Goal: Task Accomplishment & Management: Use online tool/utility

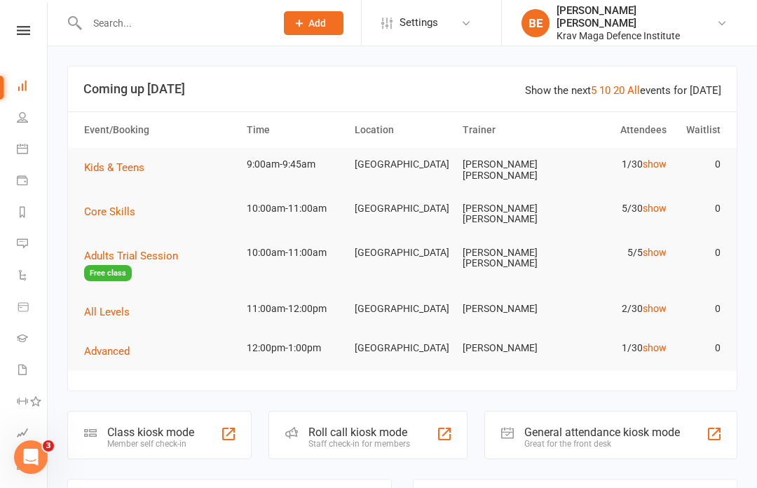
click at [146, 425] on div "Class kiosk mode" at bounding box center [150, 431] width 87 height 13
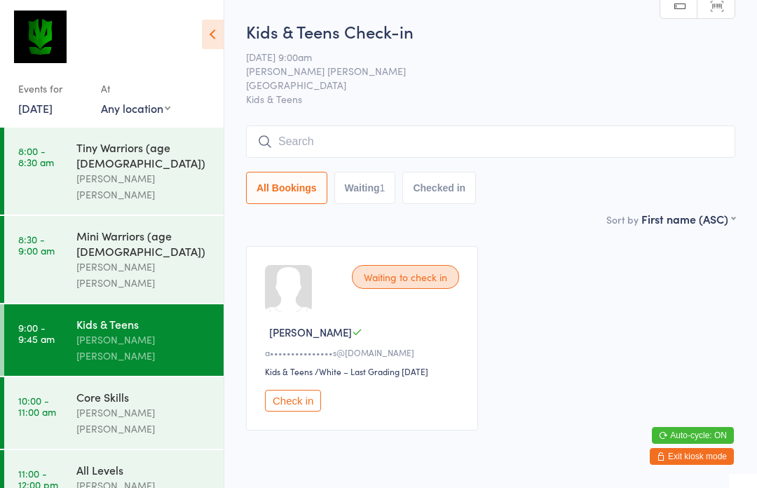
click at [288, 399] on button "Check in" at bounding box center [293, 401] width 56 height 22
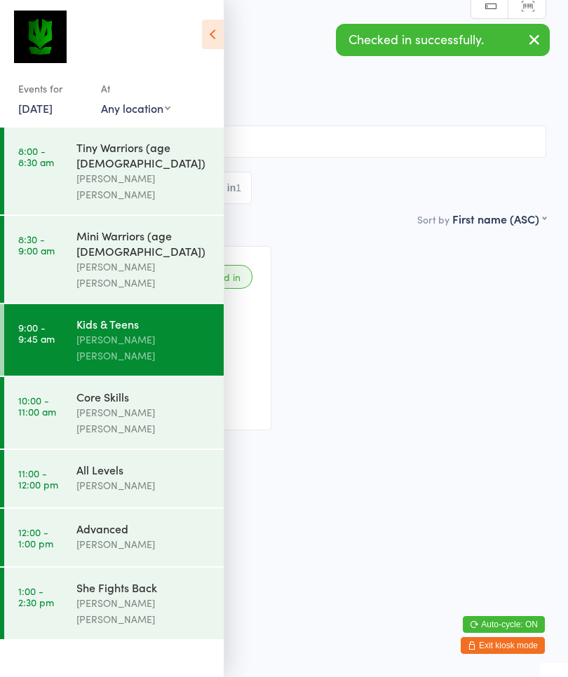
click at [474, 153] on input "search" at bounding box center [284, 141] width 524 height 32
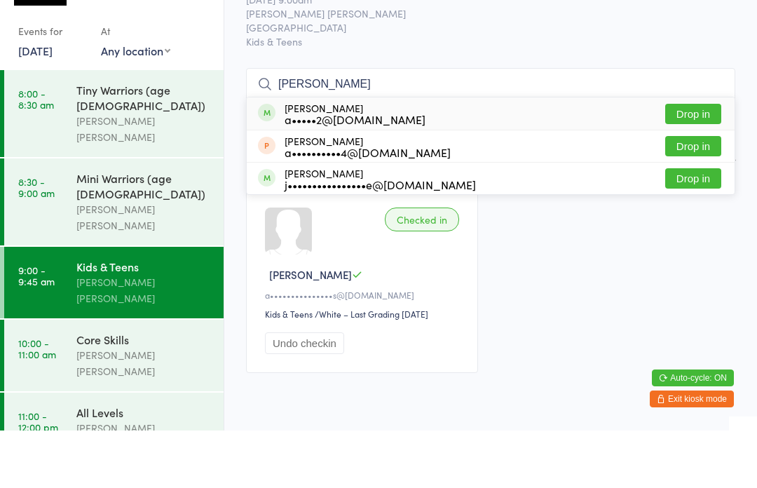
type input "[PERSON_NAME]"
click at [586, 155] on div "[PERSON_NAME] a•••••2@[DOMAIN_NAME] Drop in" at bounding box center [491, 171] width 488 height 32
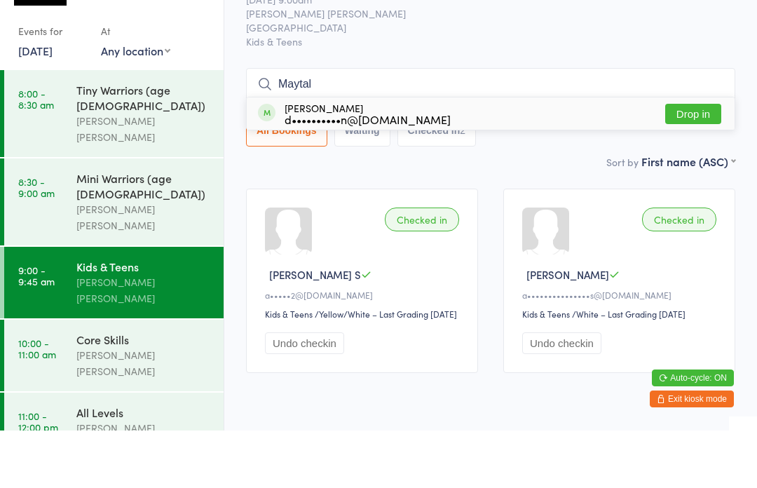
type input "Maytal"
click at [699, 161] on button "Drop in" at bounding box center [693, 171] width 56 height 20
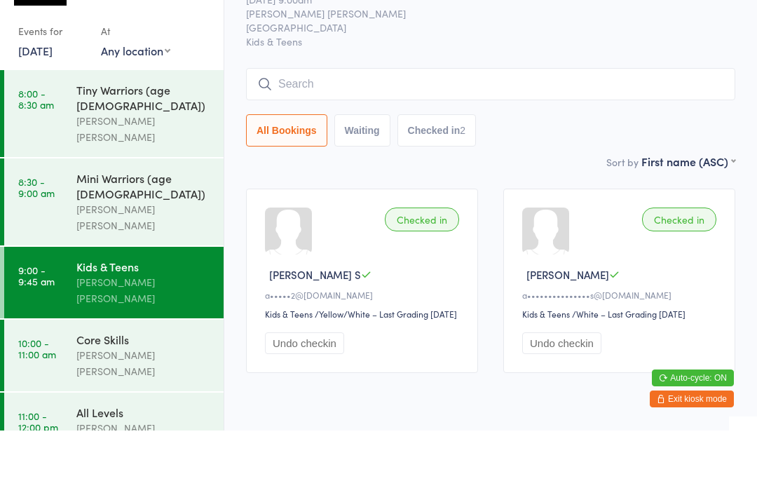
scroll to position [57, 0]
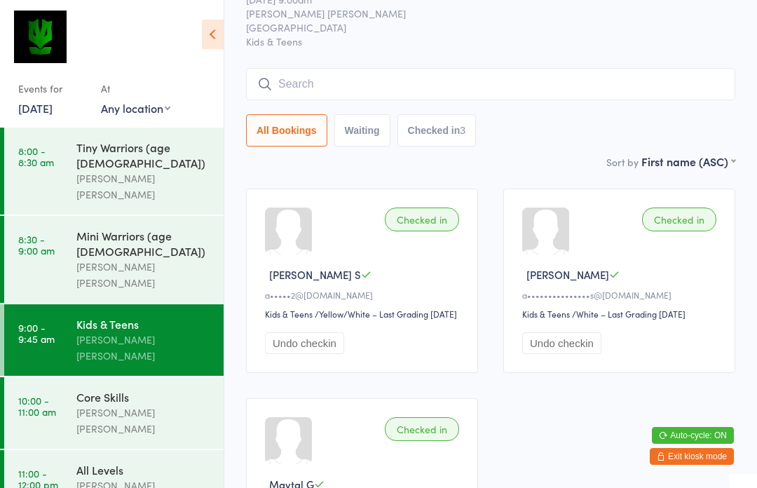
click at [290, 85] on input "search" at bounding box center [490, 84] width 489 height 32
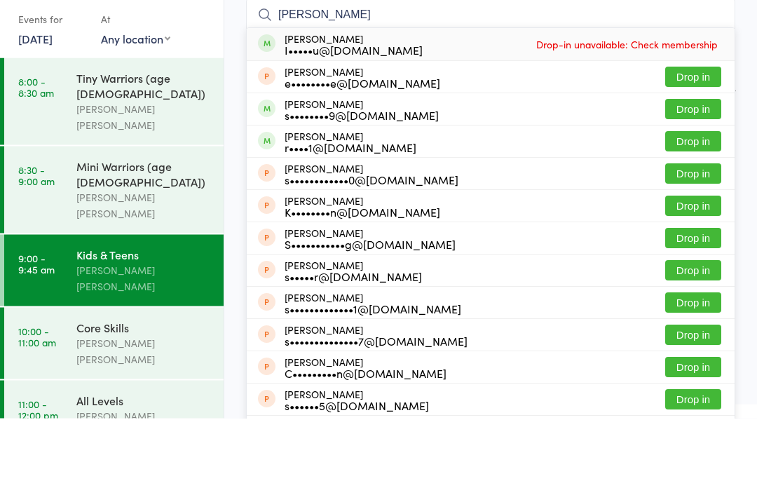
type input "[PERSON_NAME]"
click at [707, 201] on button "Drop in" at bounding box center [693, 211] width 56 height 20
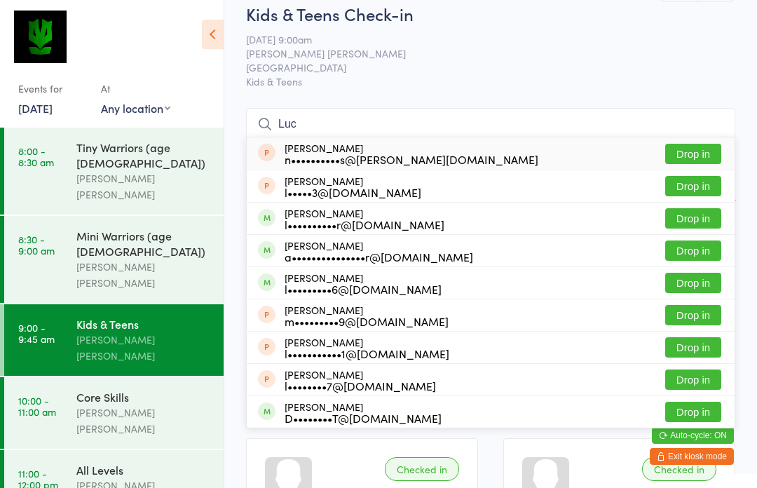
scroll to position [0, 0]
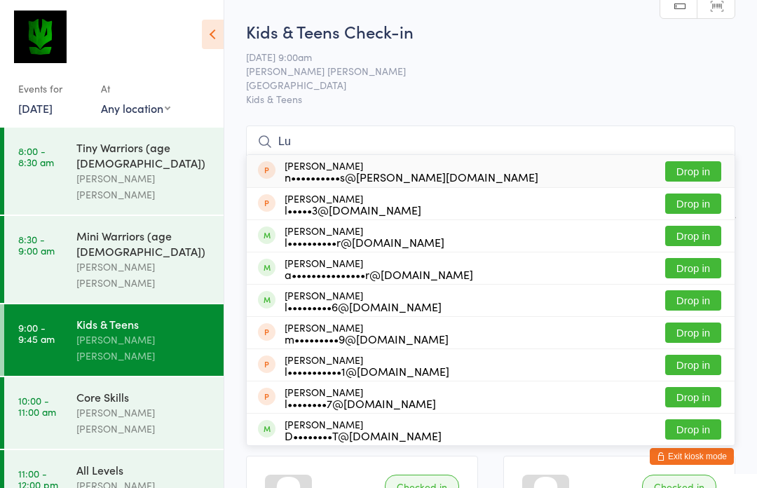
type input "L"
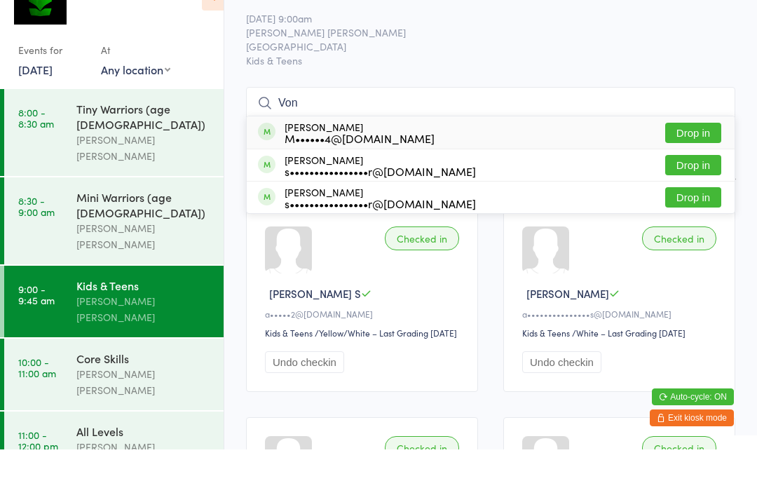
type input "Von"
click at [698, 226] on button "Drop in" at bounding box center [693, 236] width 56 height 20
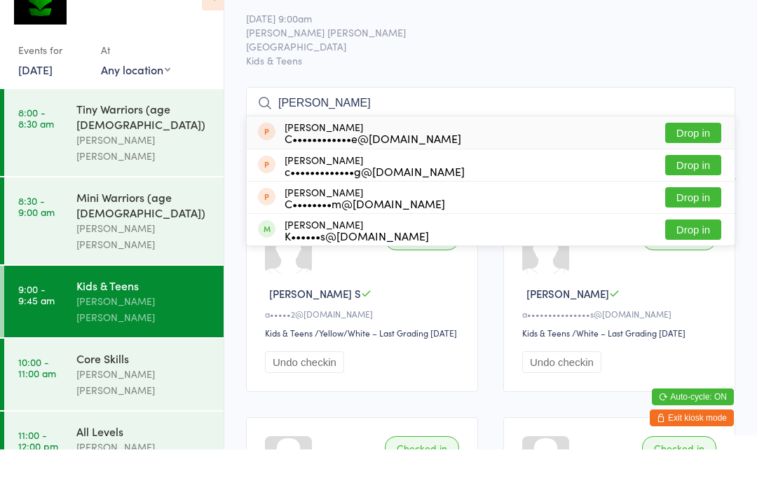
scroll to position [39, 0]
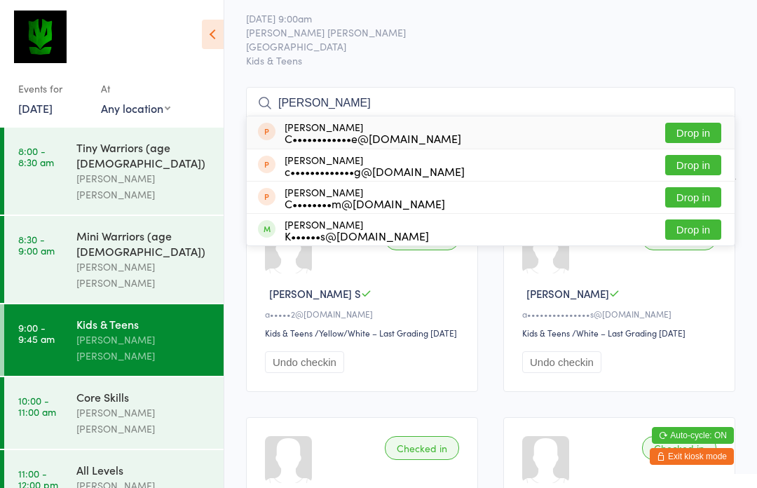
type input "[PERSON_NAME]"
click at [700, 226] on button "Drop in" at bounding box center [693, 229] width 56 height 20
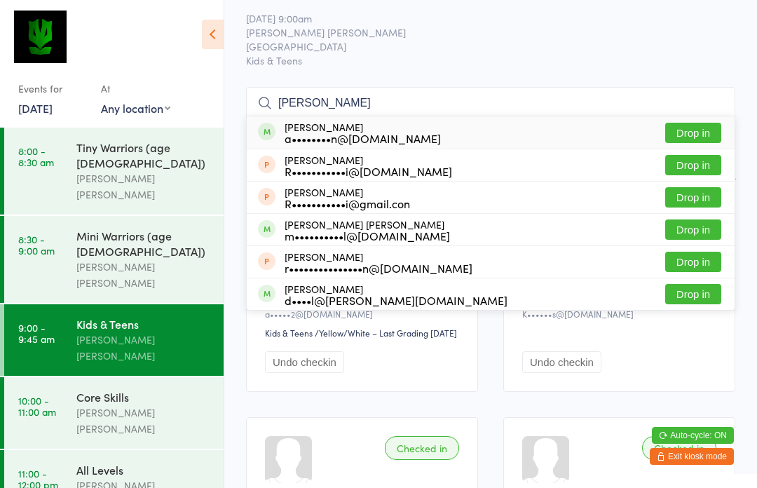
type input "[PERSON_NAME]"
click at [704, 133] on button "Drop in" at bounding box center [693, 133] width 56 height 20
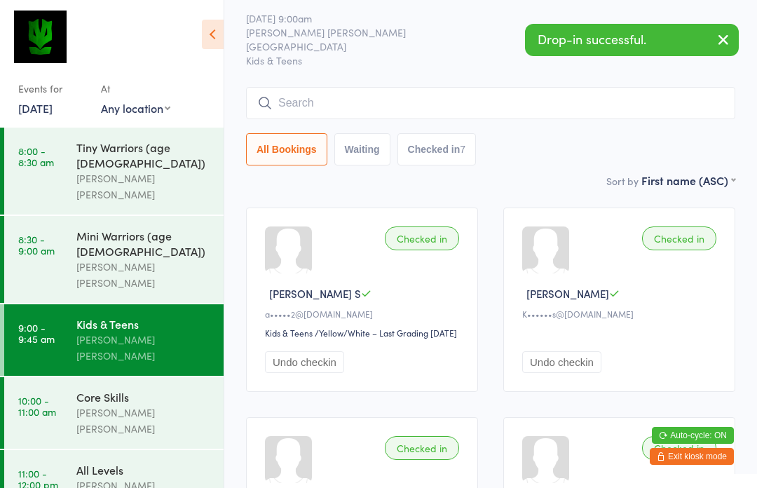
click at [280, 107] on input "search" at bounding box center [490, 103] width 489 height 32
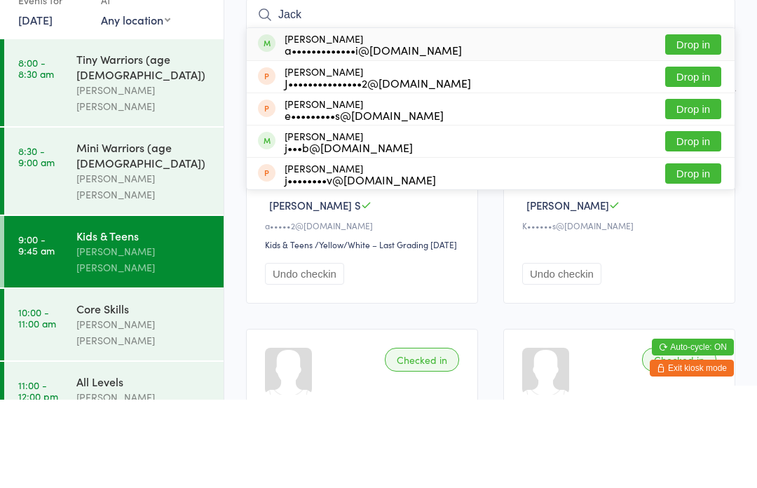
type input "Jack"
click at [702, 123] on button "Drop in" at bounding box center [693, 133] width 56 height 20
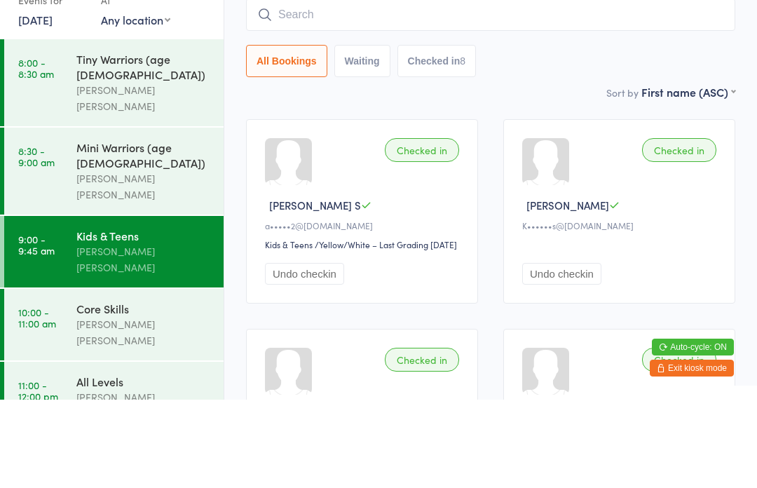
click at [286, 87] on input "search" at bounding box center [490, 103] width 489 height 32
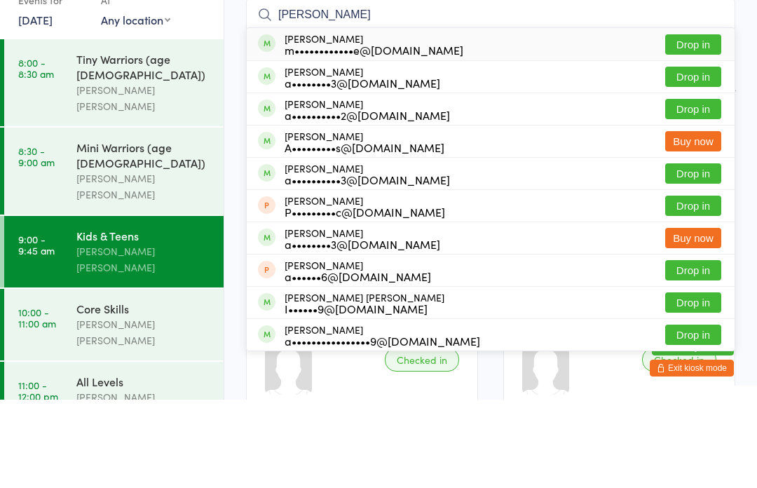
type input "[PERSON_NAME]"
click at [703, 123] on button "Drop in" at bounding box center [693, 133] width 56 height 20
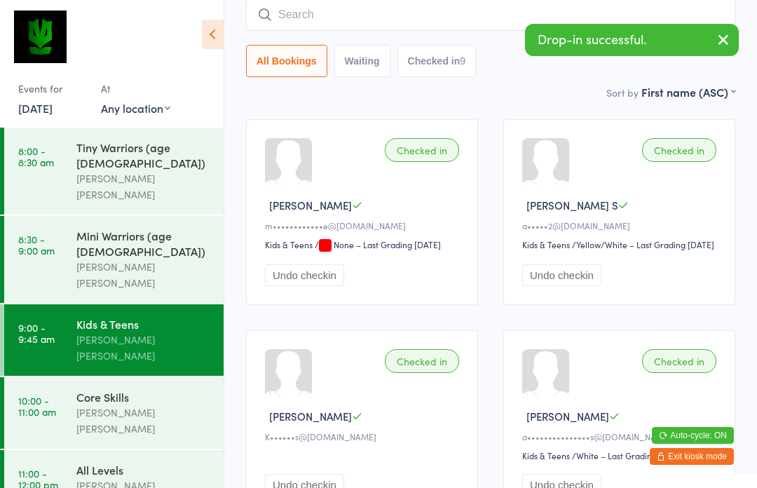
click at [279, 22] on input "search" at bounding box center [490, 15] width 489 height 32
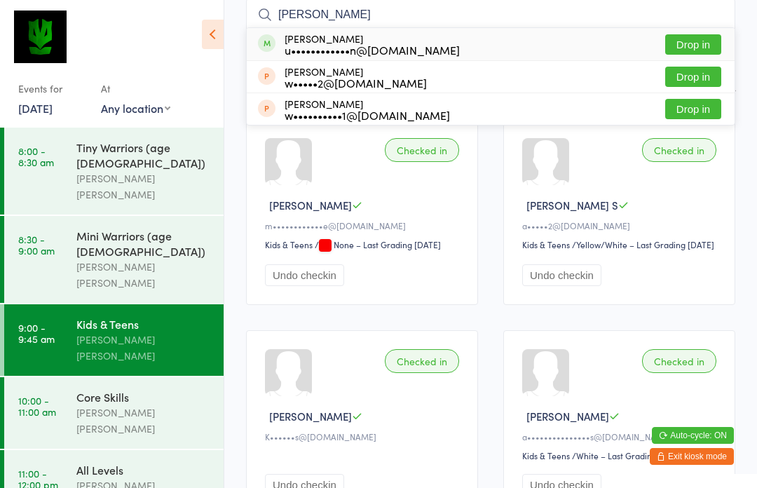
type input "[PERSON_NAME]"
click at [693, 46] on button "Drop in" at bounding box center [693, 44] width 56 height 20
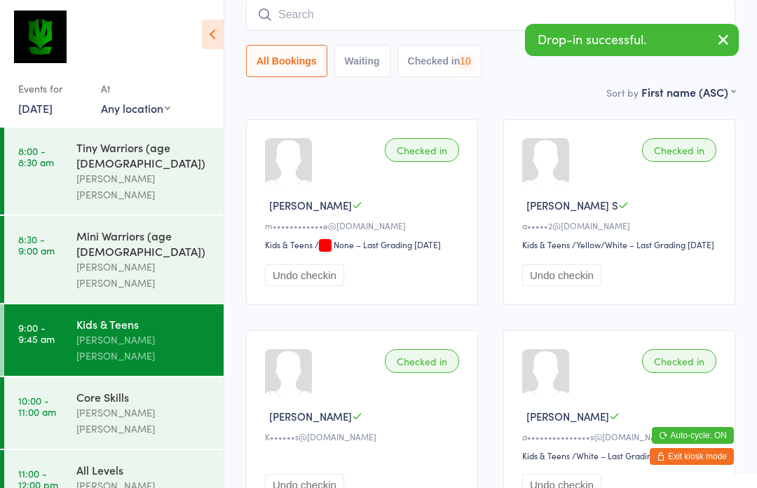
click at [285, 15] on input "search" at bounding box center [490, 15] width 489 height 32
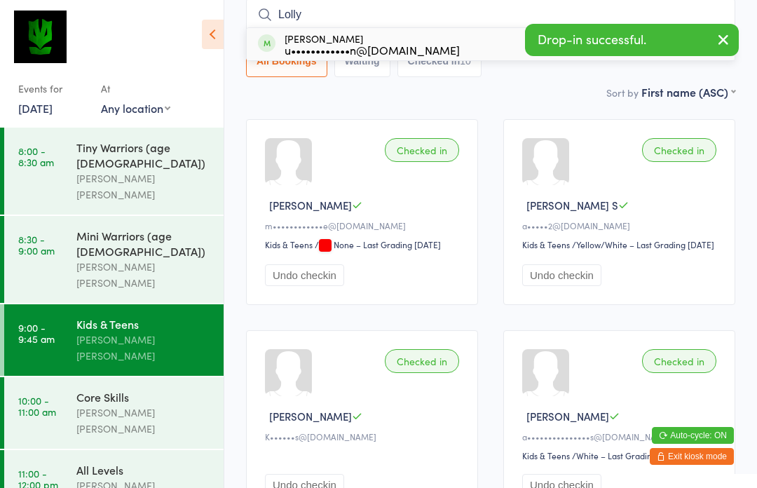
type input "Lolly"
click at [446, 47] on div "[PERSON_NAME] u••••••••••••n@[DOMAIN_NAME] Drop in" at bounding box center [491, 44] width 488 height 32
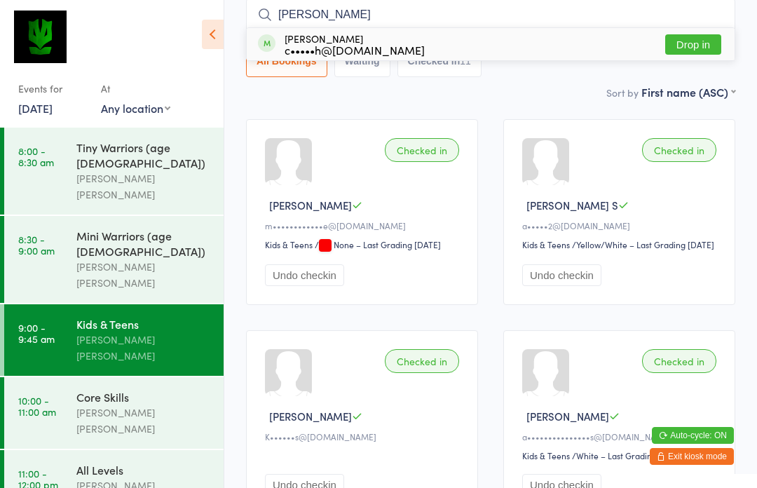
type input "[PERSON_NAME]"
click at [477, 46] on div "[PERSON_NAME] c•••••h@[DOMAIN_NAME] Drop in" at bounding box center [491, 44] width 488 height 32
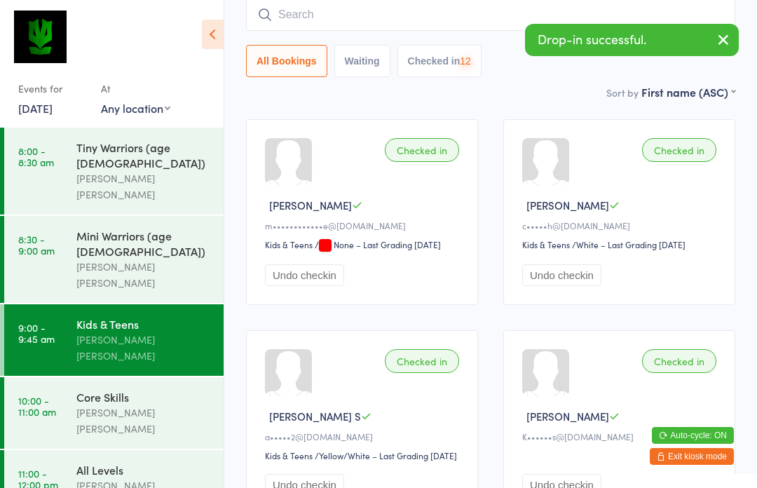
click at [295, 10] on input "search" at bounding box center [490, 15] width 489 height 32
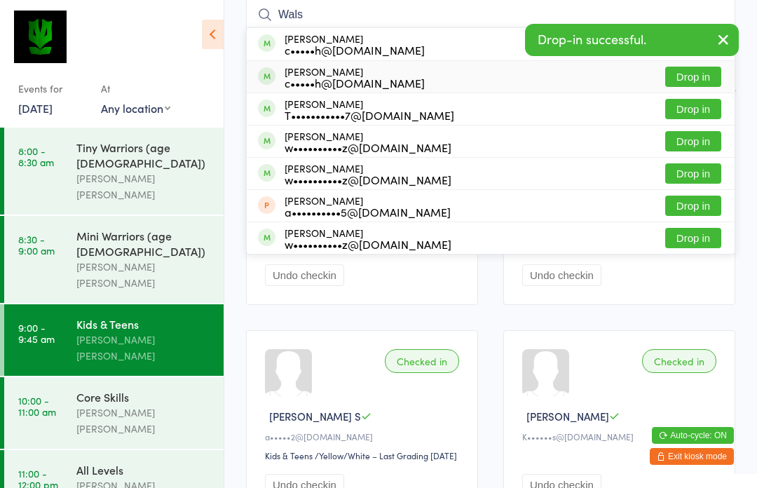
type input "Wals"
click at [448, 81] on div "[PERSON_NAME] c•••••h@[DOMAIN_NAME] Drop in" at bounding box center [491, 77] width 488 height 32
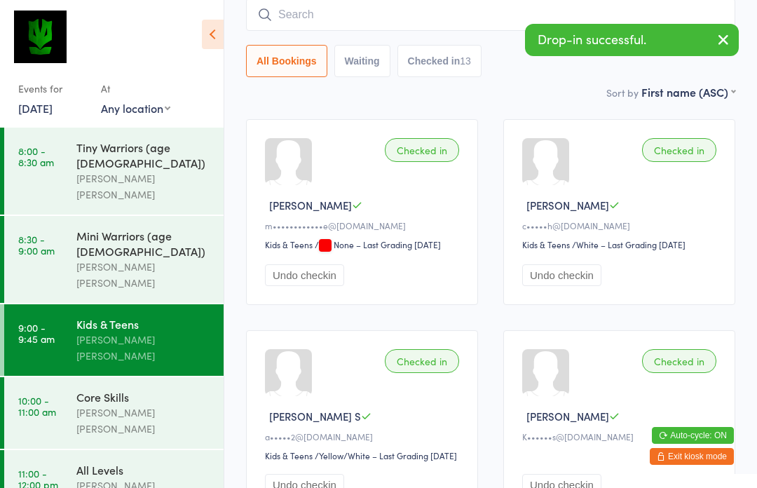
click at [280, 9] on input "search" at bounding box center [490, 15] width 489 height 32
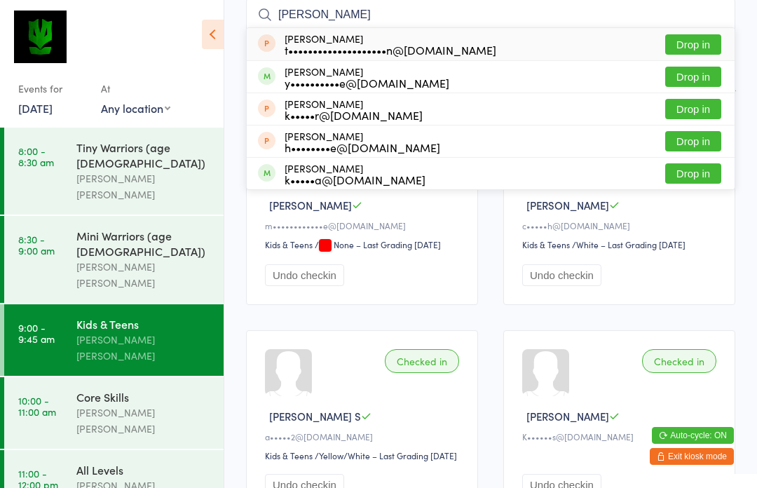
type input "[PERSON_NAME]"
click at [699, 76] on button "Drop in" at bounding box center [693, 77] width 56 height 20
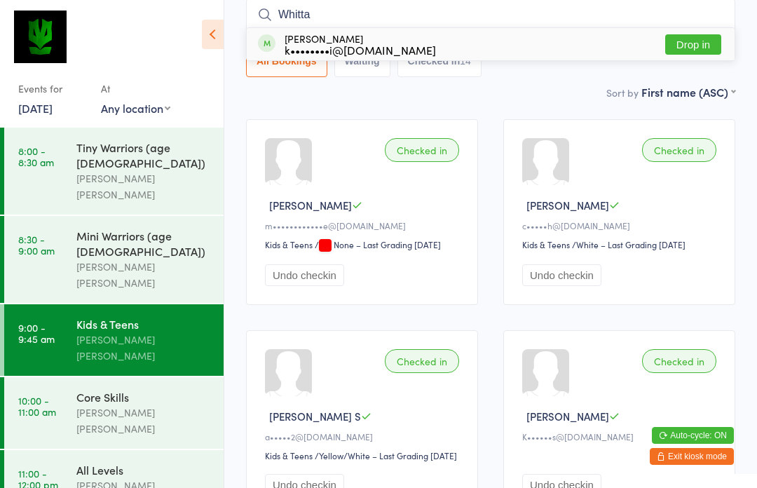
type input "Whitta"
click at [303, 47] on div "k••••••••i@[DOMAIN_NAME]" at bounding box center [360, 49] width 151 height 11
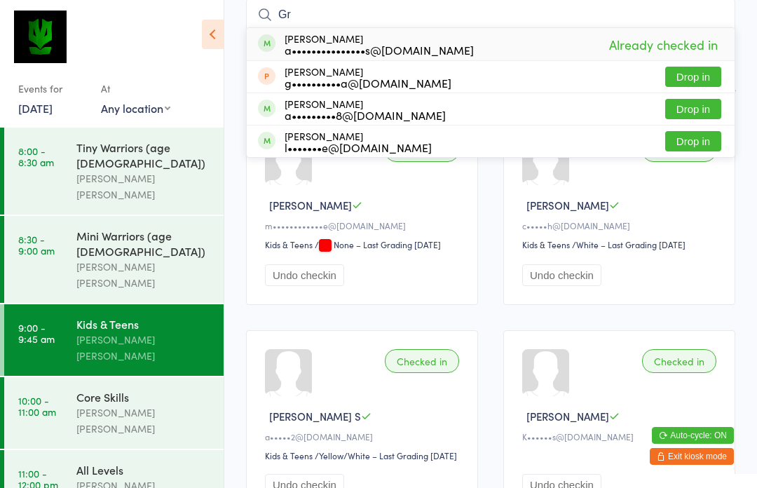
type input "G"
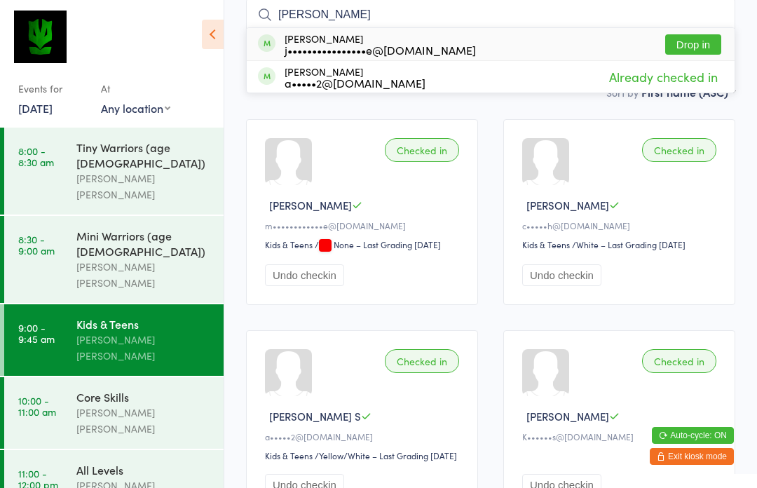
type input "[PERSON_NAME]"
click at [697, 43] on button "Drop in" at bounding box center [693, 44] width 56 height 20
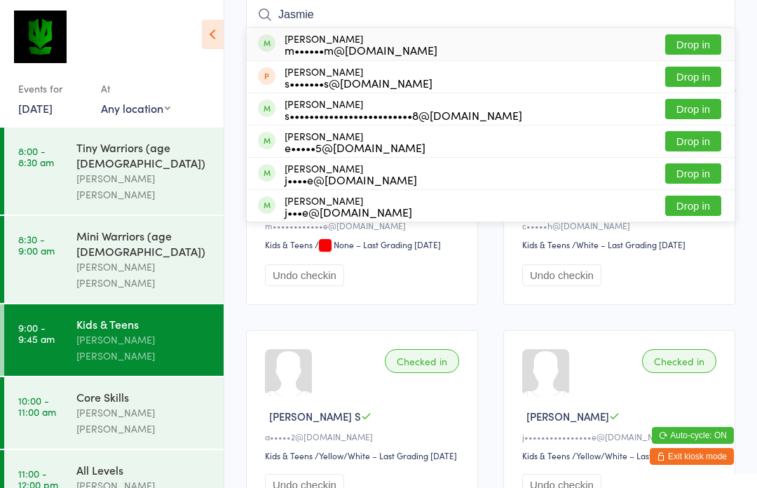
type input "Jasmie"
click at [706, 46] on button "Drop in" at bounding box center [693, 44] width 56 height 20
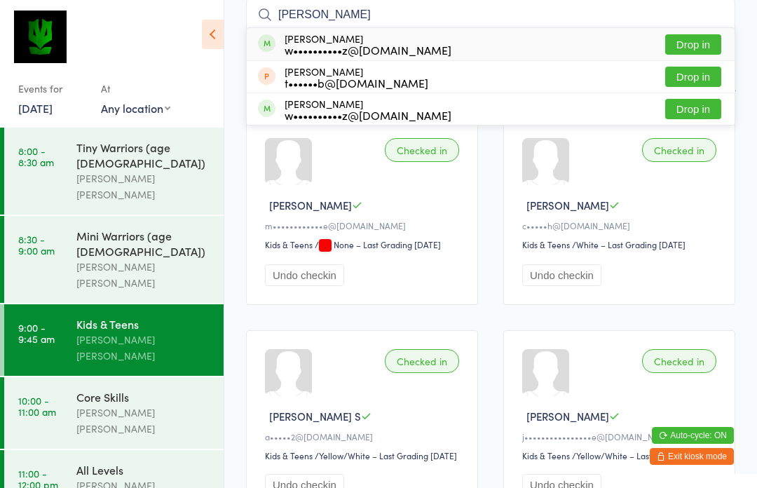
type input "[PERSON_NAME]"
click at [698, 49] on button "Drop in" at bounding box center [693, 44] width 56 height 20
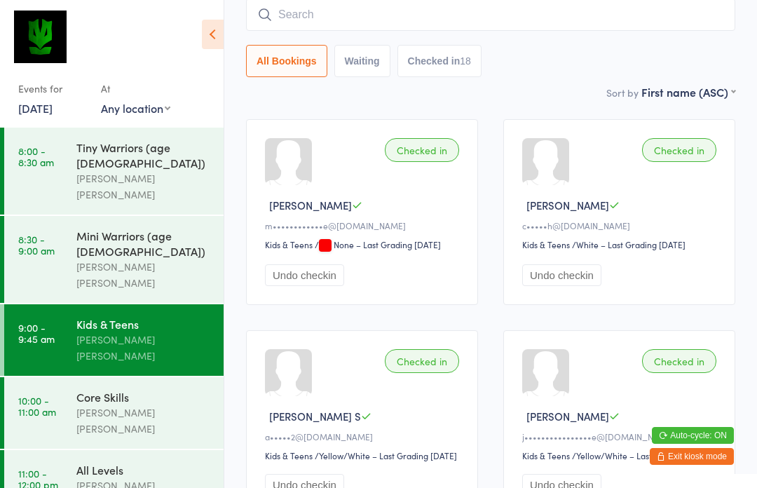
click at [290, 25] on input "search" at bounding box center [490, 15] width 489 height 32
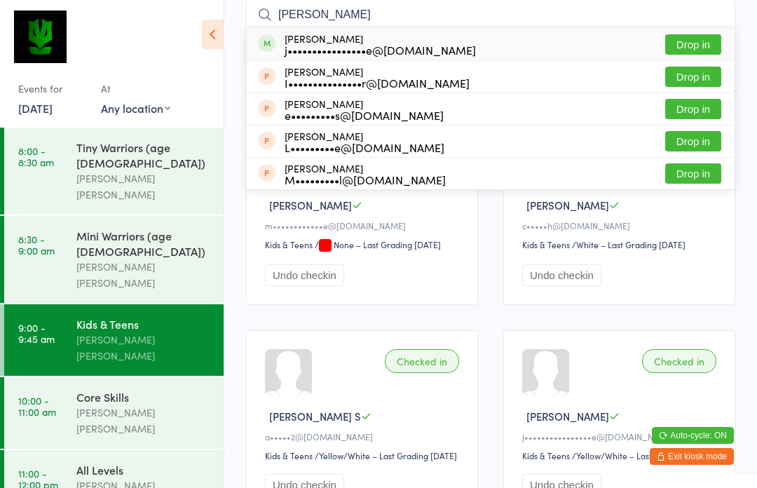
type input "[PERSON_NAME]"
click at [699, 50] on button "Drop in" at bounding box center [693, 44] width 56 height 20
